Goal: Information Seeking & Learning: Learn about a topic

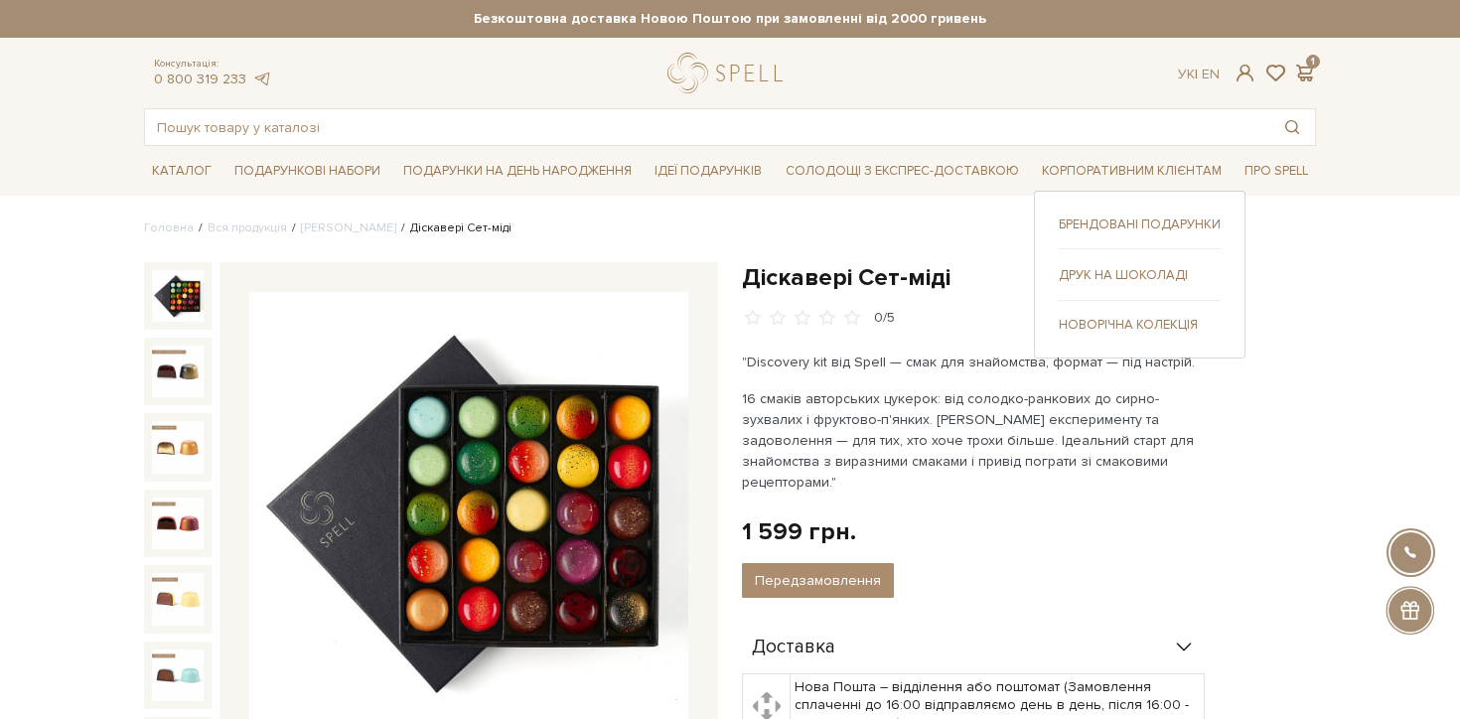
click at [1156, 223] on link "Брендовані подарунки" at bounding box center [1140, 225] width 162 height 18
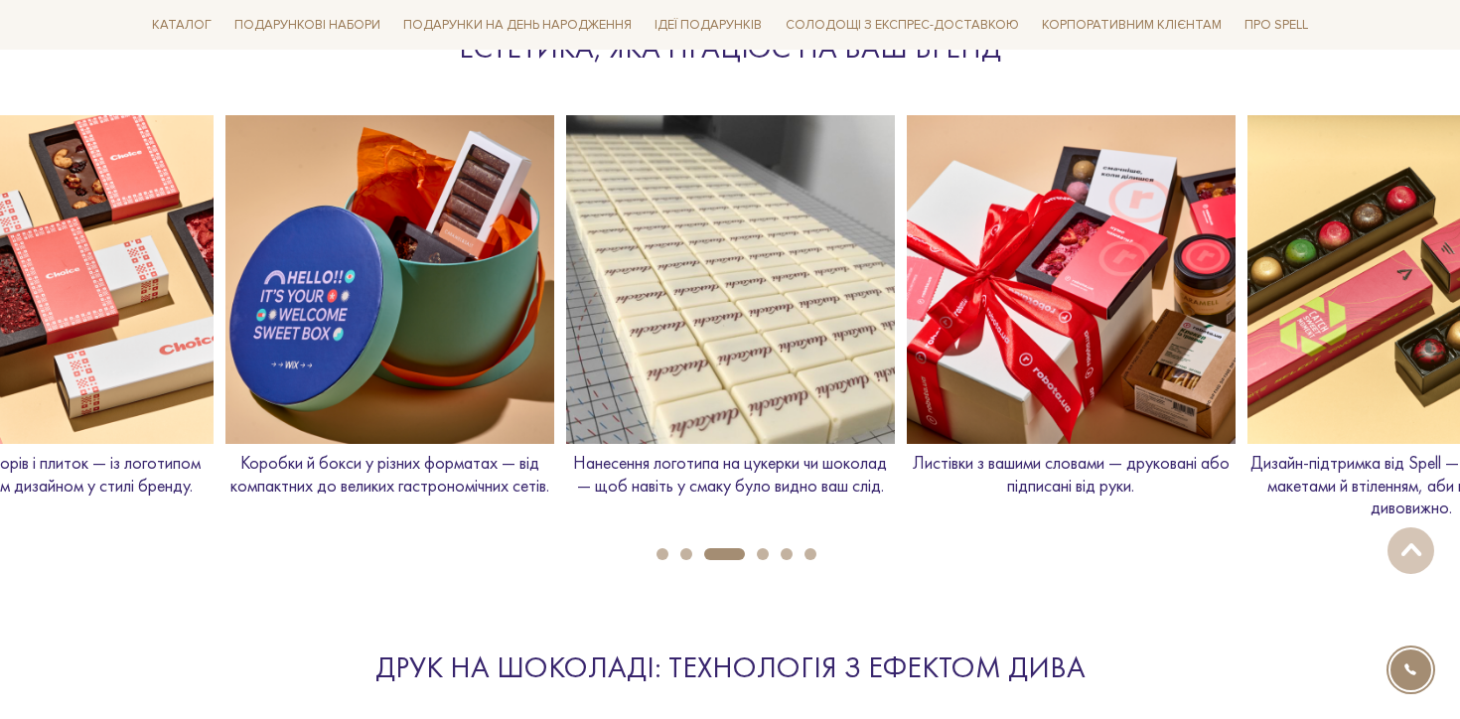
scroll to position [2255, 0]
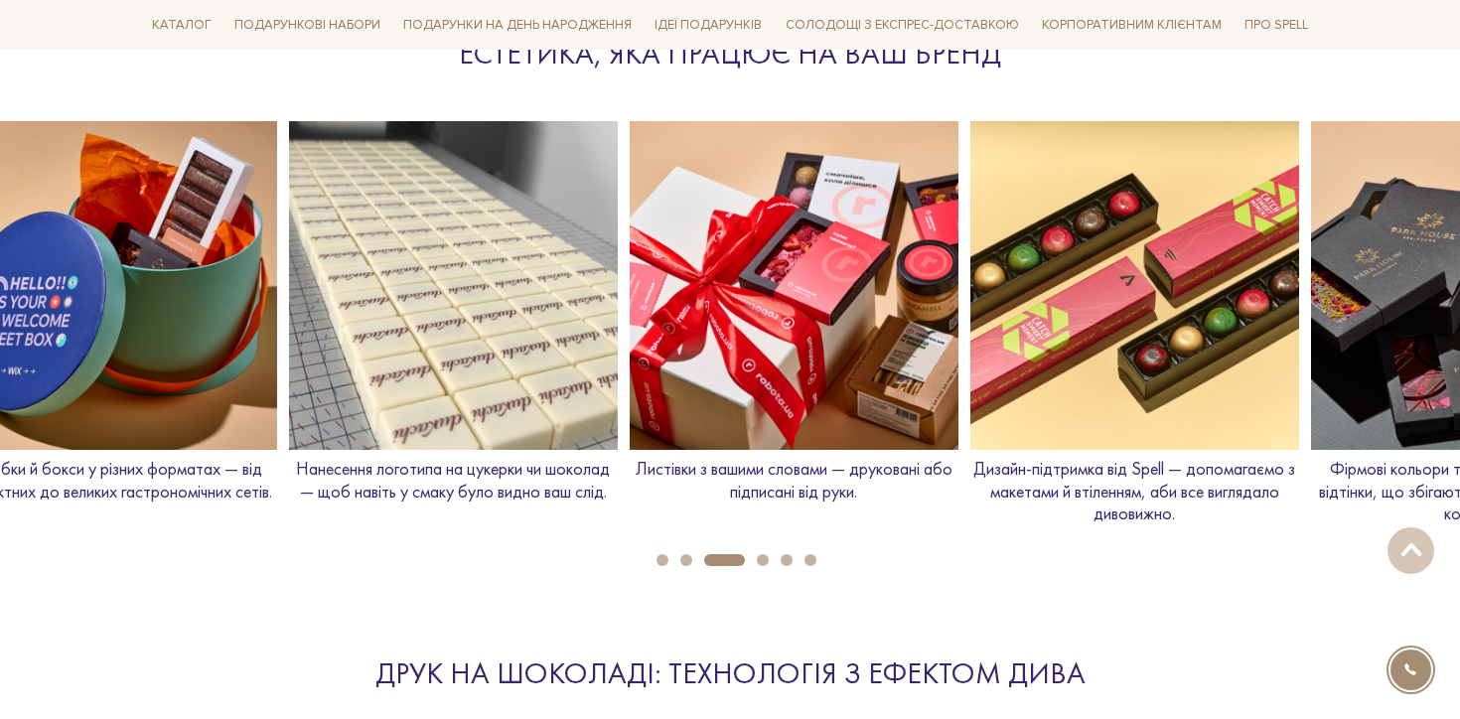
drag, startPoint x: 908, startPoint y: 446, endPoint x: 511, endPoint y: 446, distance: 397.3
click at [630, 446] on img at bounding box center [794, 285] width 329 height 329
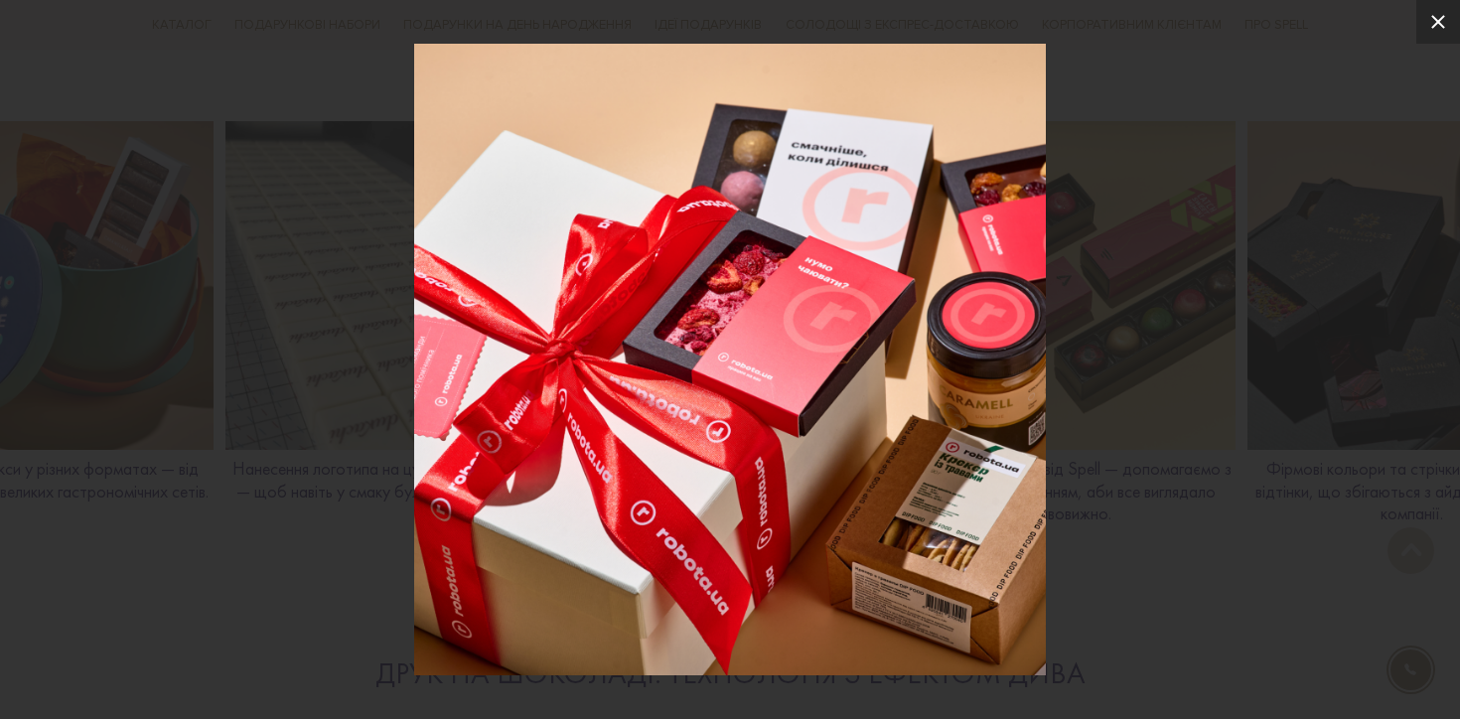
click at [1440, 31] on icon at bounding box center [1438, 22] width 24 height 24
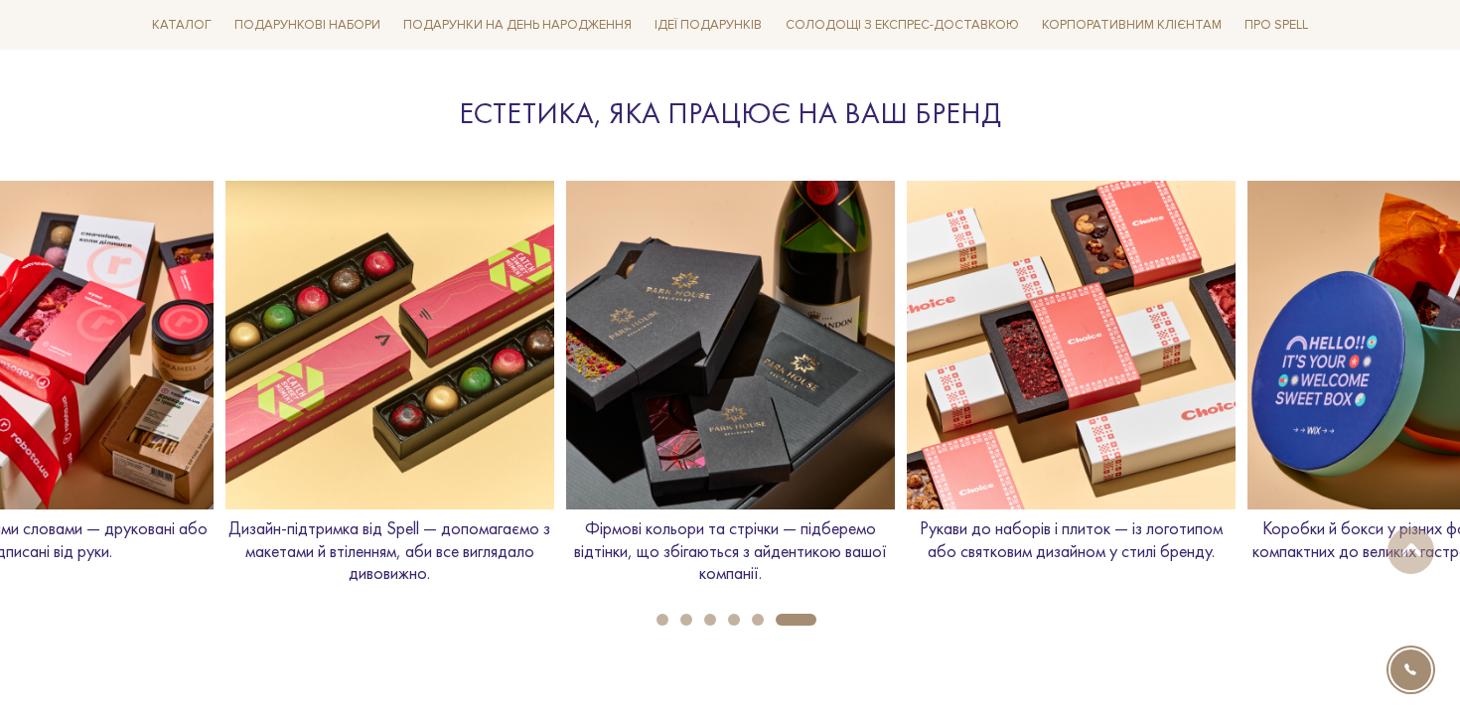
scroll to position [2193, 0]
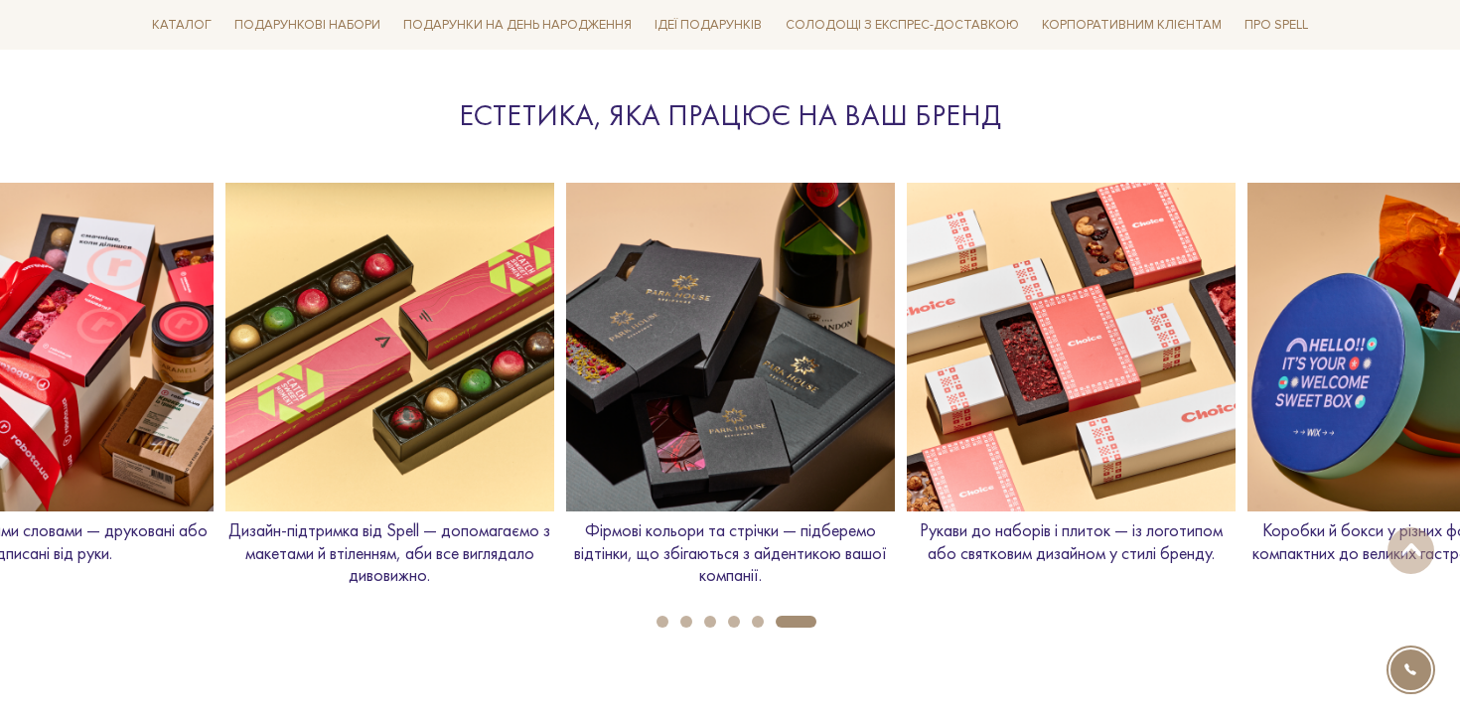
click at [705, 552] on p "Фірмові кольори та стрічки — підберемо відтінки, що збігаються з айдентикою ваш…" at bounding box center [730, 554] width 329 height 68
click at [734, 552] on p "Фірмові кольори та стрічки — підберемо відтінки, що збігаються з айдентикою ваш…" at bounding box center [730, 554] width 329 height 68
